Goal: Task Accomplishment & Management: Use online tool/utility

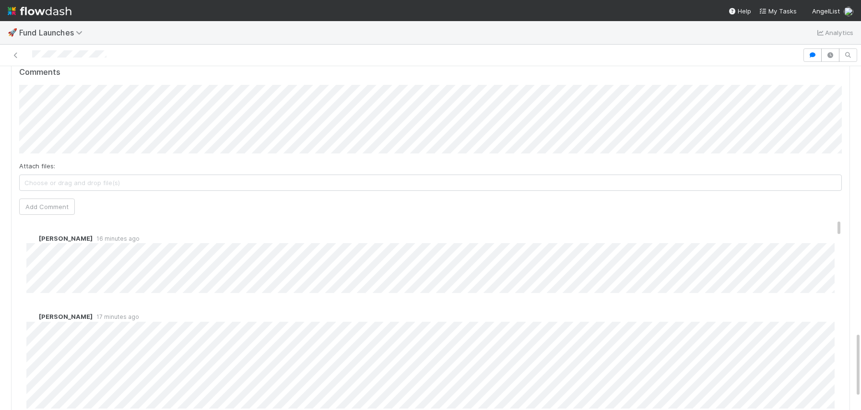
scroll to position [1393, 0]
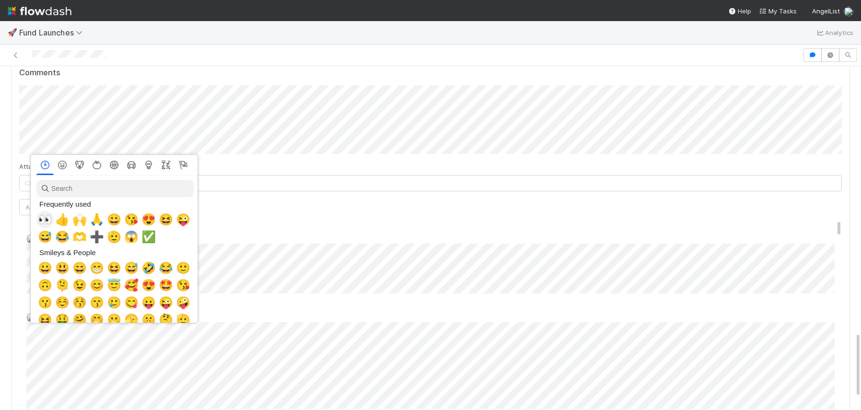
click at [45, 218] on span "👀" at bounding box center [45, 219] width 14 height 13
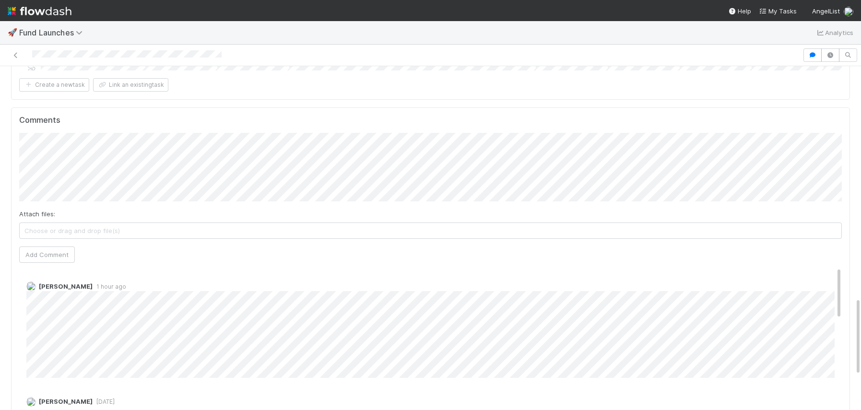
scroll to position [1012, 0]
click at [77, 136] on span "Sarah Zheng" at bounding box center [68, 139] width 48 height 8
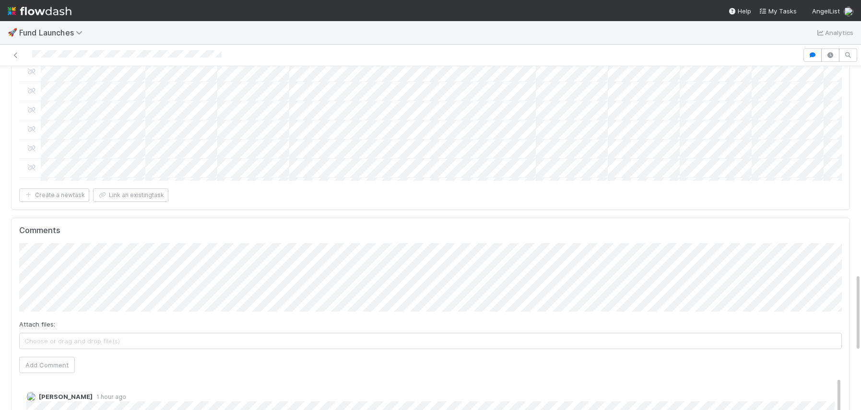
scroll to position [908, 0]
click at [74, 330] on div "Attach files: Choose or drag and drop file(s) Add Comment" at bounding box center [430, 308] width 823 height 130
click at [67, 356] on button "Add Comment" at bounding box center [47, 364] width 56 height 16
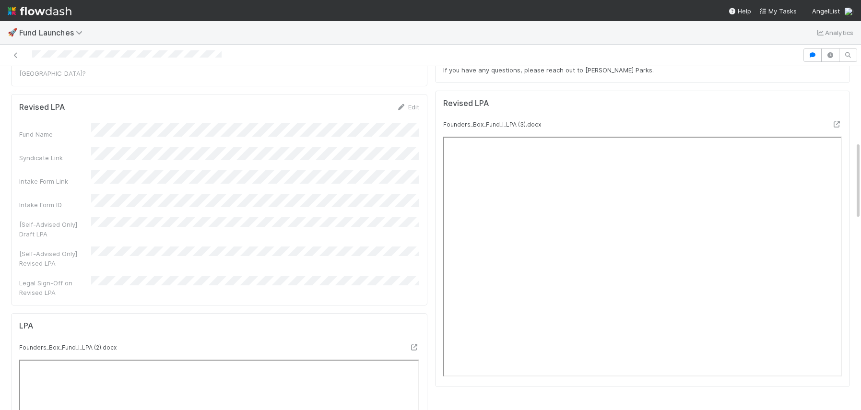
scroll to position [0, 0]
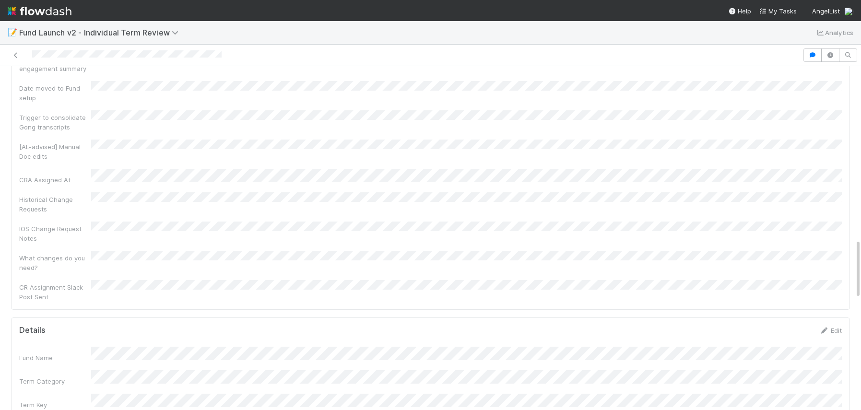
scroll to position [991, 0]
drag, startPoint x: 836, startPoint y: 224, endPoint x: 541, endPoint y: 216, distance: 295.1
drag, startPoint x: 836, startPoint y: 118, endPoint x: 801, endPoint y: 132, distance: 37.2
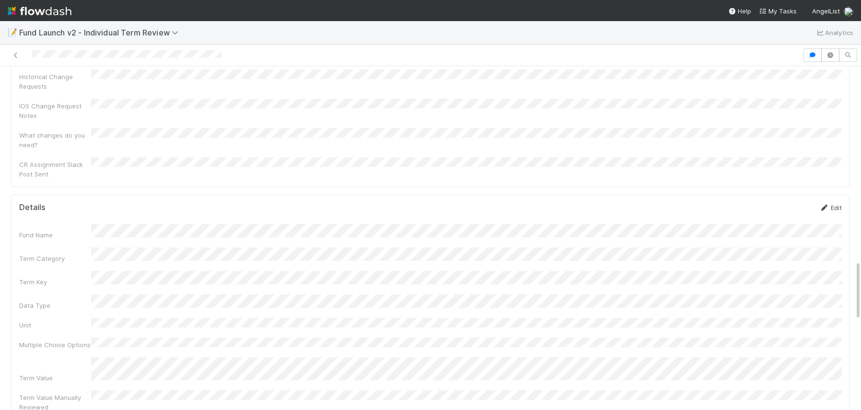
click at [836, 204] on link "Edit" at bounding box center [830, 208] width 23 height 8
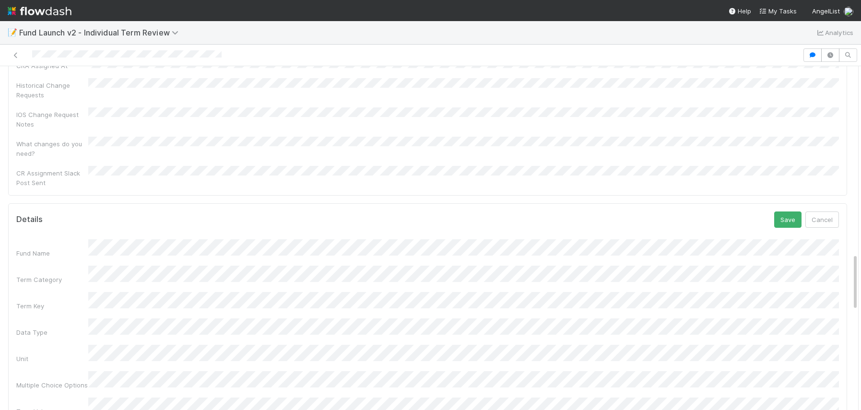
scroll to position [1099, 0]
click at [790, 219] on button "Save" at bounding box center [787, 227] width 27 height 16
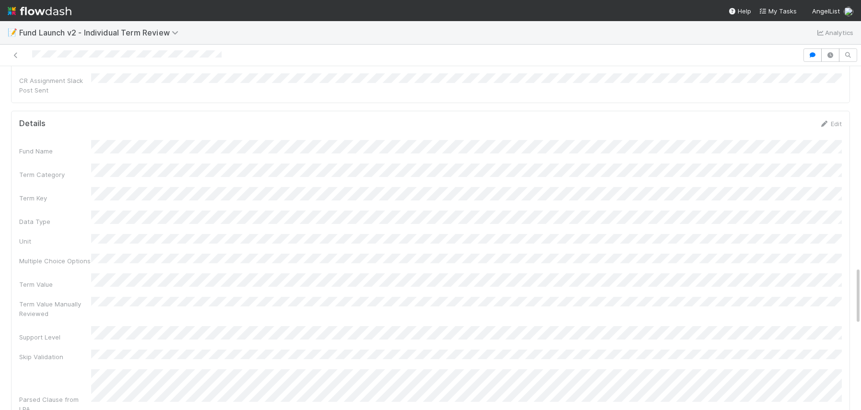
scroll to position [1191, 0]
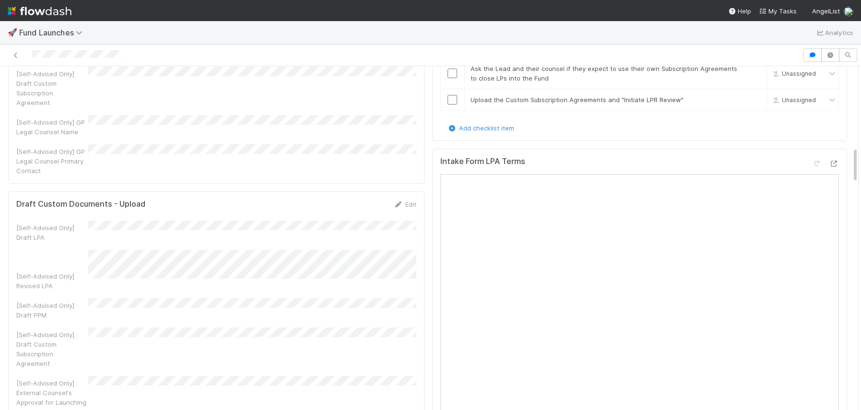
scroll to position [794, 0]
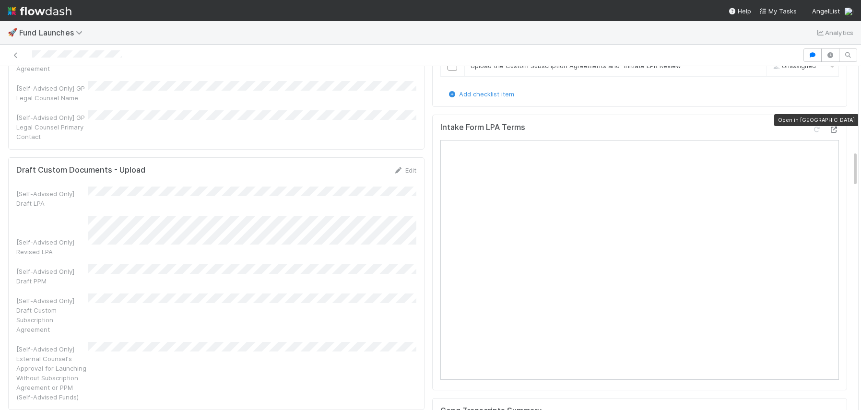
click at [838, 127] on icon at bounding box center [834, 130] width 10 height 6
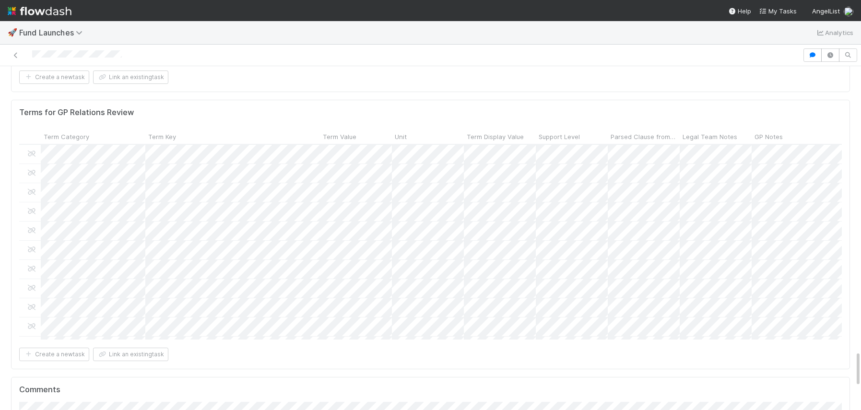
scroll to position [156, 0]
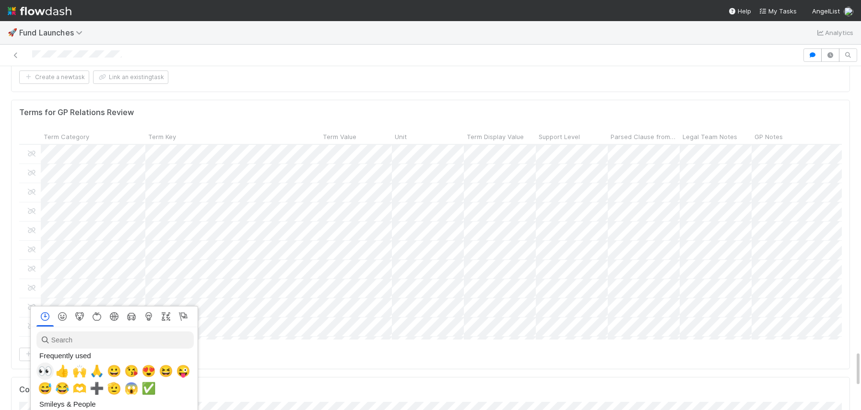
click at [42, 368] on span "👀" at bounding box center [45, 371] width 14 height 13
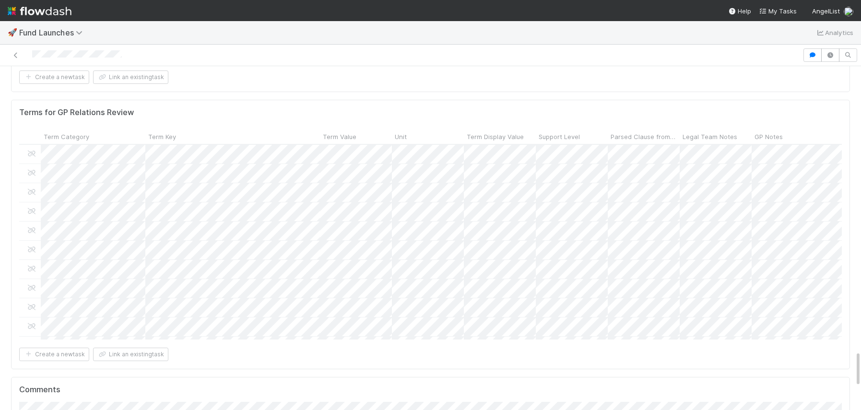
scroll to position [162, 0]
